Goal: Task Accomplishment & Management: Manage account settings

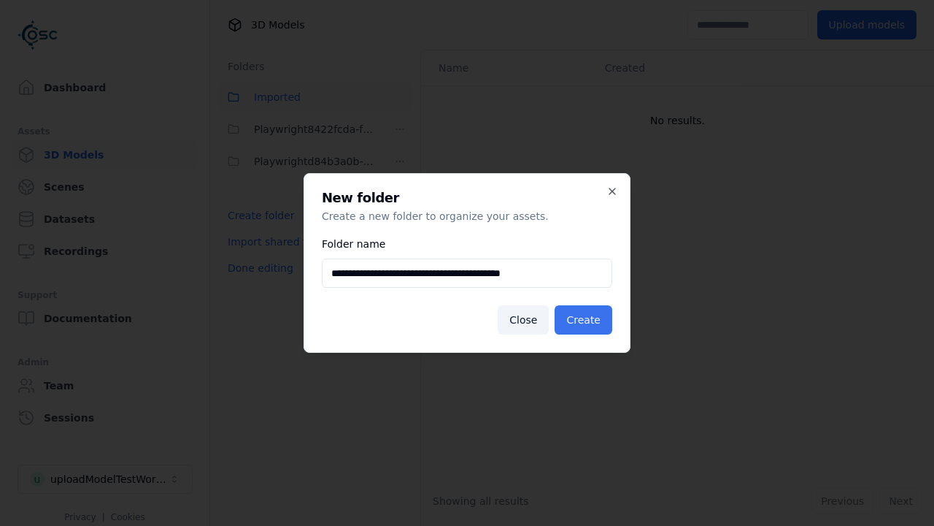
type input "**********"
click at [585, 320] on button "Create" at bounding box center [584, 319] width 58 height 29
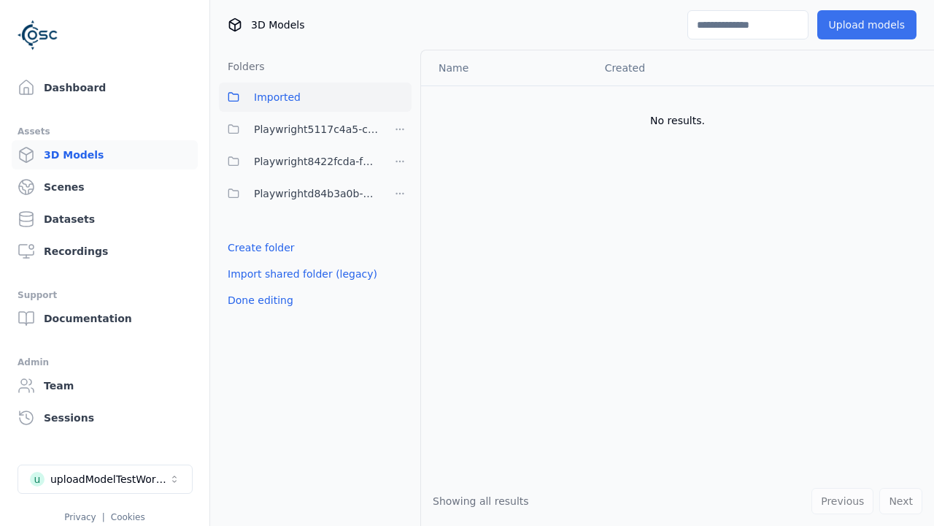
click at [299, 129] on span "Playwright5117c4a5-cc3b-4345-9548-999c4f185b98" at bounding box center [317, 129] width 126 height 18
click at [869, 25] on button "Upload models" at bounding box center [867, 24] width 99 height 29
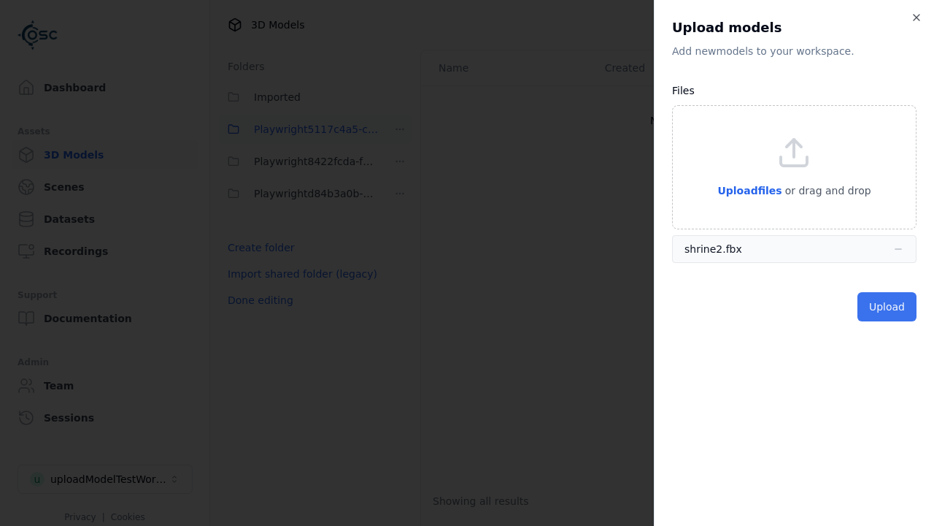
click at [888, 307] on button "Upload" at bounding box center [887, 306] width 59 height 29
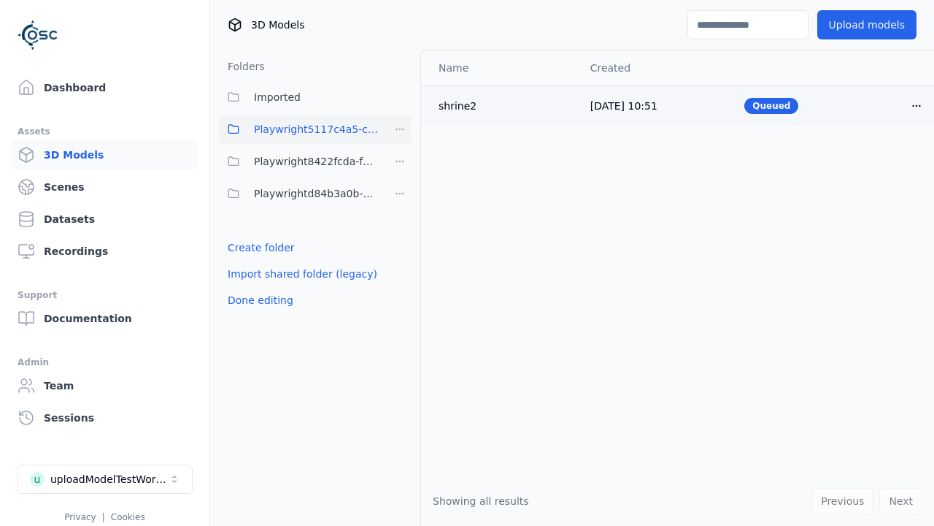
click at [917, 105] on html "Support Dashboard Assets 3D Models Scenes Datasets Recordings Support Documenta…" at bounding box center [467, 263] width 934 height 526
click at [885, 162] on div "Delete" at bounding box center [885, 161] width 86 height 23
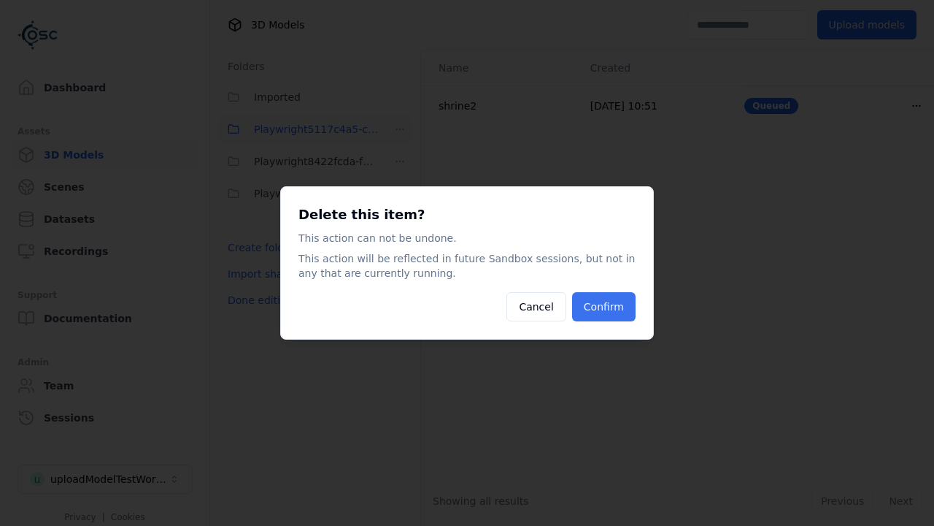
click at [605, 307] on button "Confirm" at bounding box center [604, 306] width 64 height 29
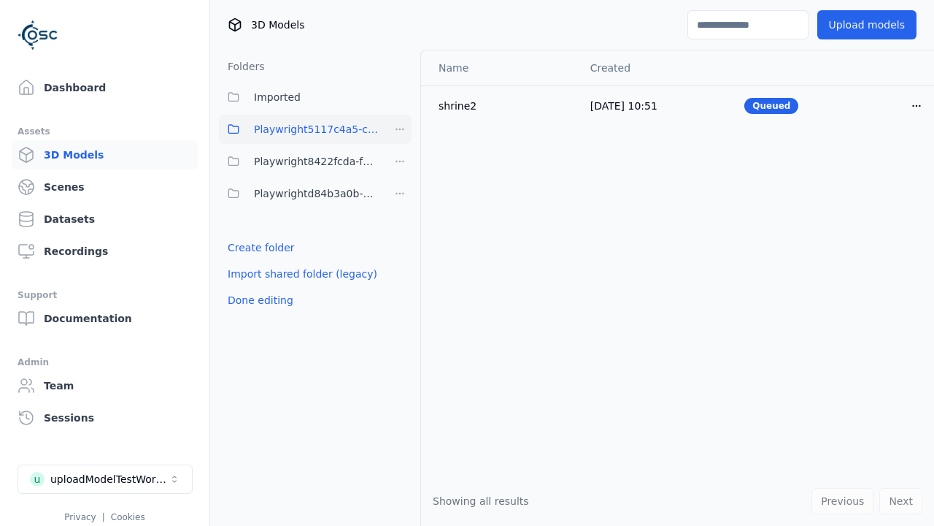
click at [400, 129] on html "Support Dashboard Assets 3D Models Scenes Datasets Recordings Support Documenta…" at bounding box center [467, 263] width 934 height 526
